Goal: Information Seeking & Learning: Learn about a topic

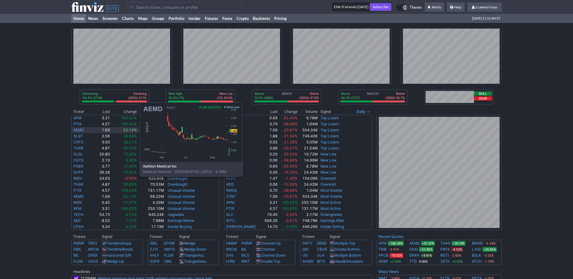
click at [79, 131] on link "AEMD" at bounding box center [78, 130] width 11 height 5
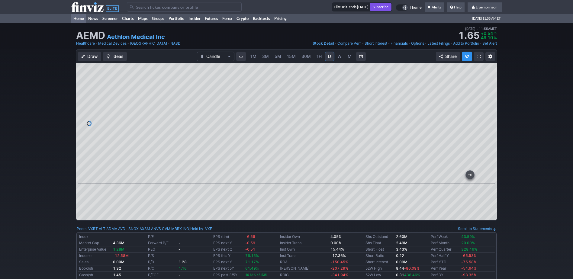
click at [77, 19] on link "Home" at bounding box center [78, 18] width 15 height 9
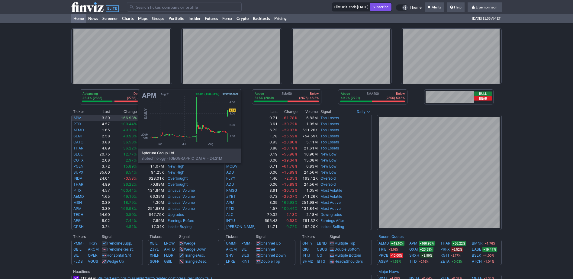
click at [78, 118] on link "APM" at bounding box center [77, 118] width 8 height 5
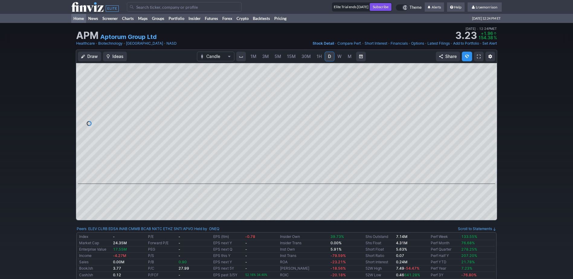
click at [80, 20] on link "Home" at bounding box center [78, 18] width 15 height 9
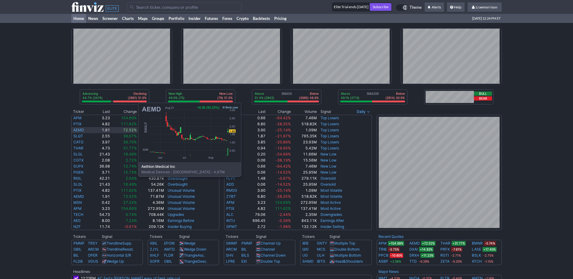
click at [78, 132] on link "AEMD" at bounding box center [78, 130] width 11 height 5
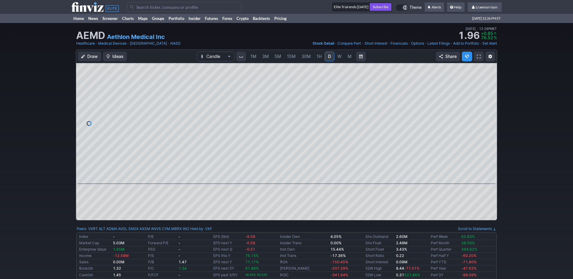
click at [254, 57] on span "1M" at bounding box center [254, 56] width 6 height 5
